Goal: Task Accomplishment & Management: Manage account settings

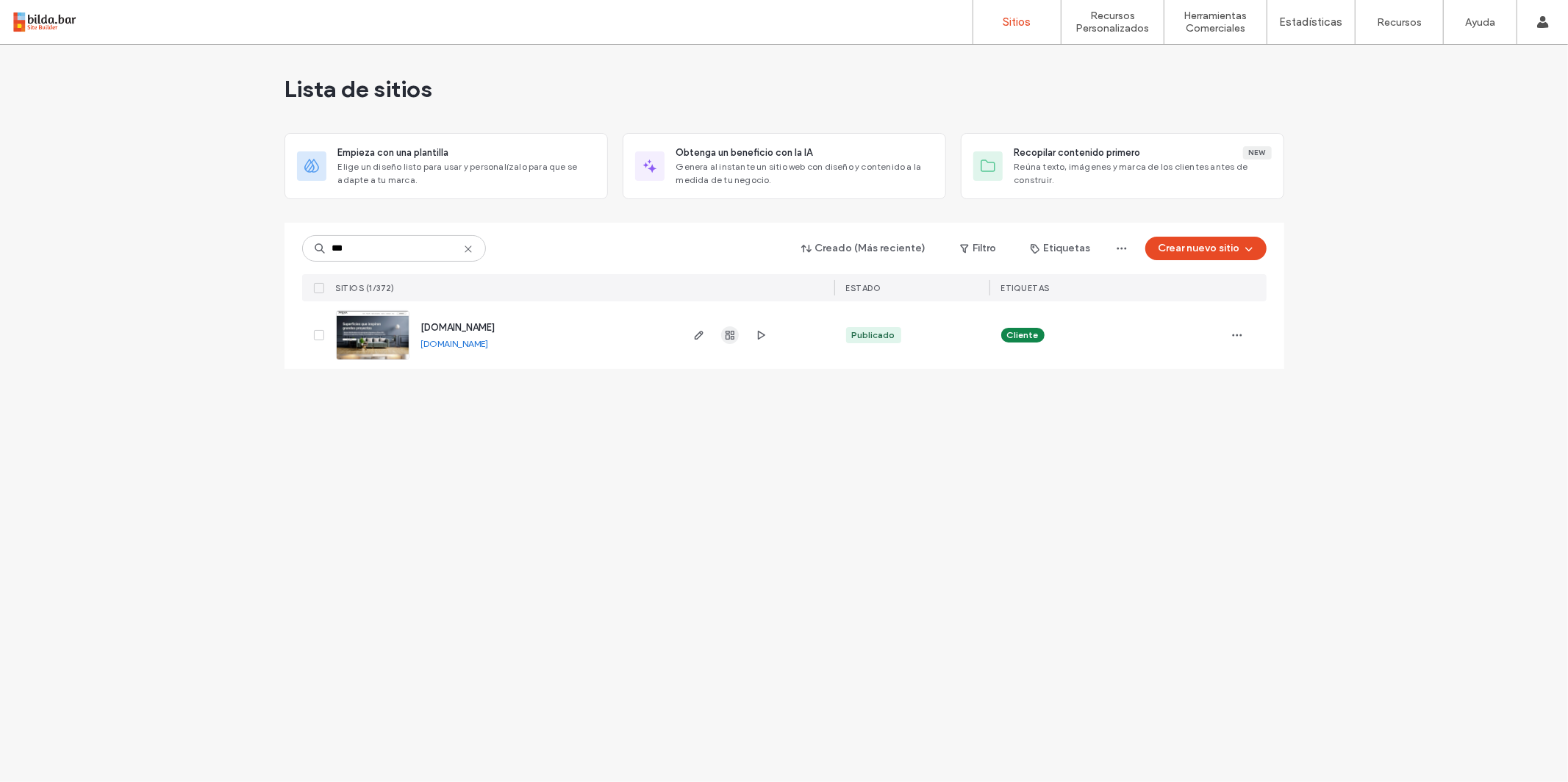
type input "***"
click at [730, 335] on use "button" at bounding box center [730, 335] width 9 height 9
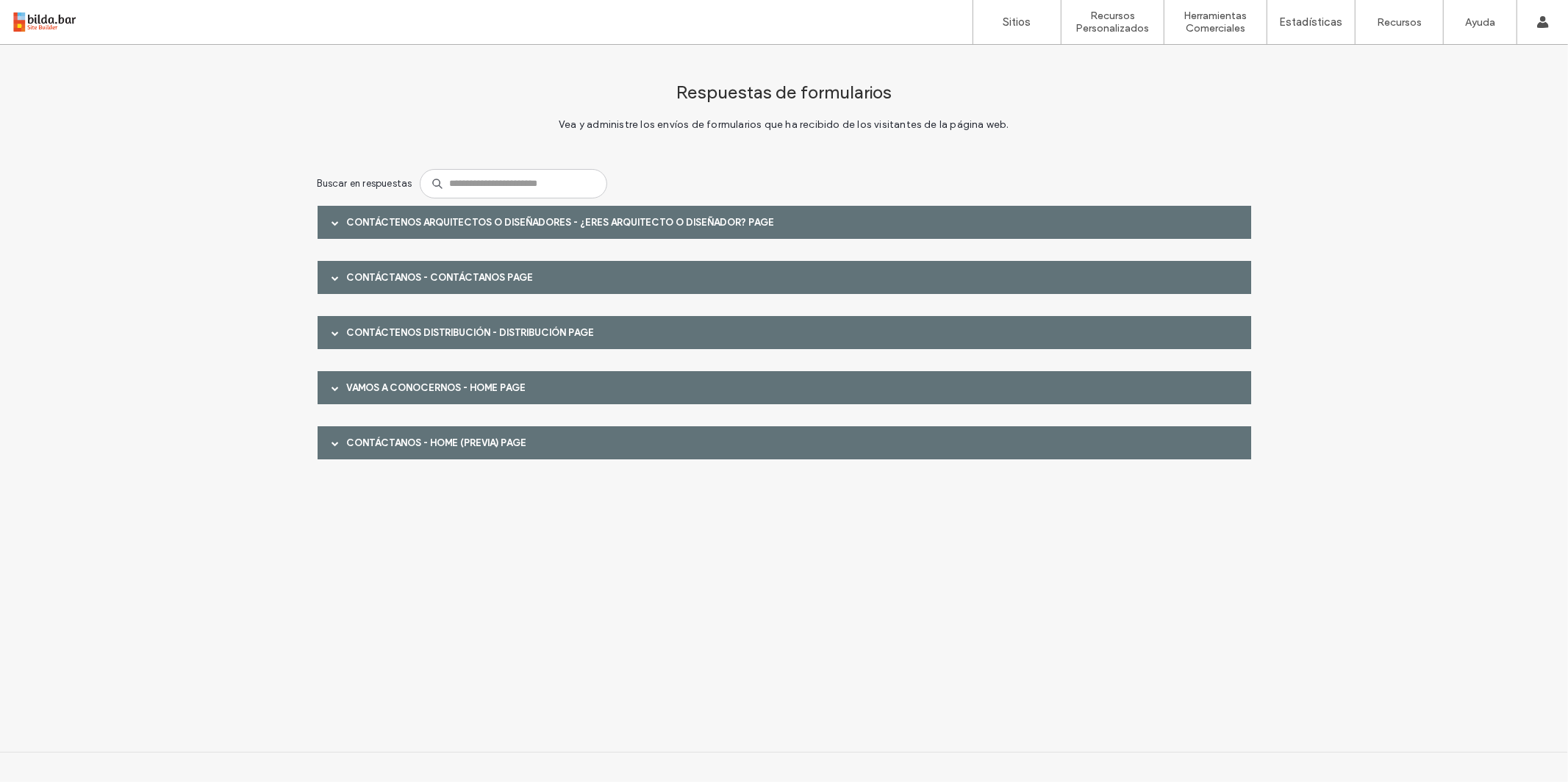
drag, startPoint x: 759, startPoint y: 215, endPoint x: 715, endPoint y: 223, distance: 44.7
click at [759, 216] on div "Contáctenos Arquitectos o Diseñadores - ¿Eres Arquitecto o Diseñador? page" at bounding box center [784, 222] width 933 height 33
